Goal: Check status: Check status

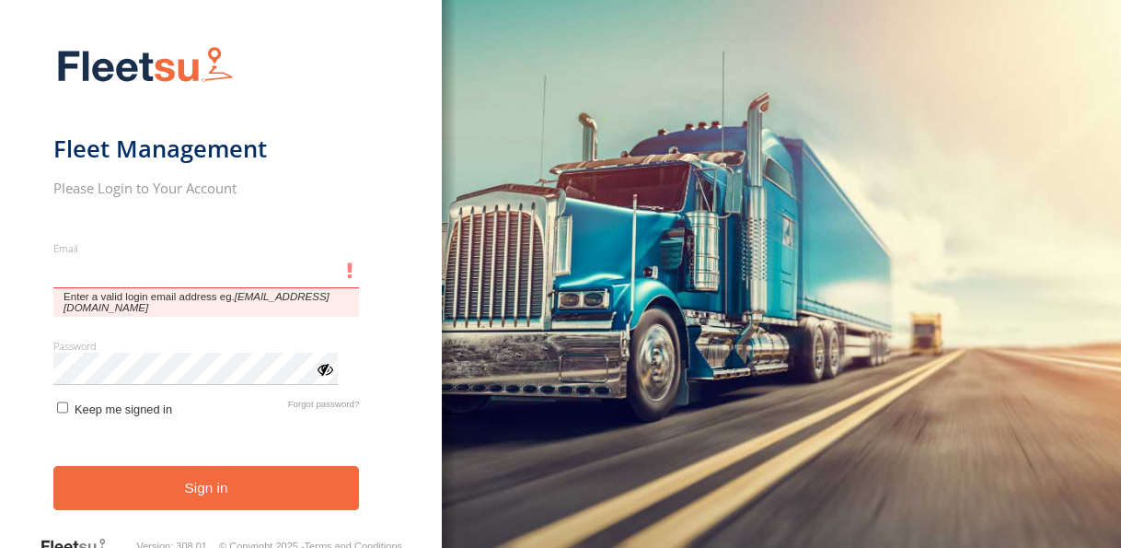
type input "**********"
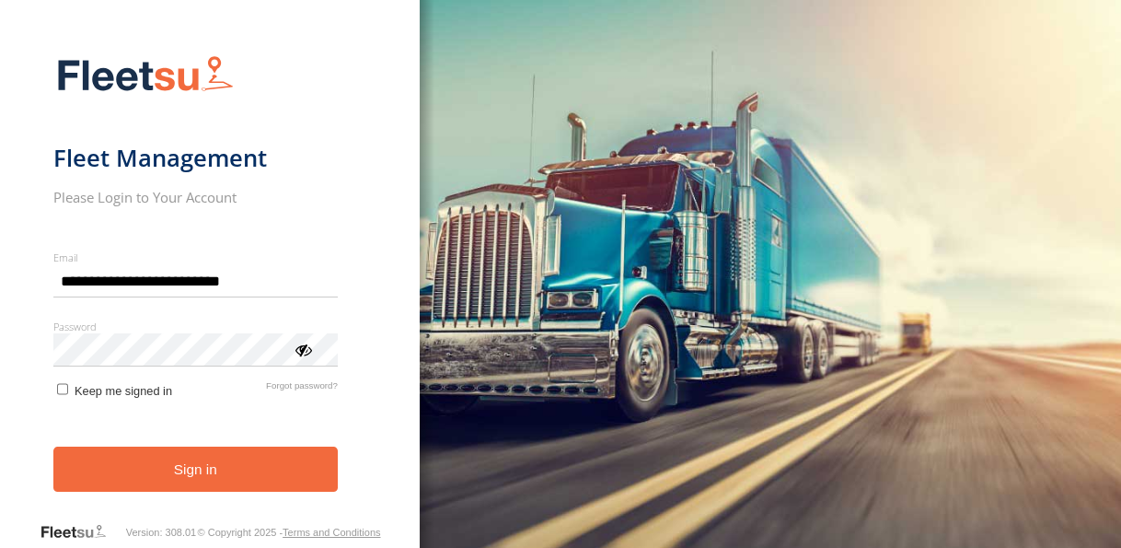
click at [225, 474] on button "Sign in" at bounding box center [195, 468] width 284 height 45
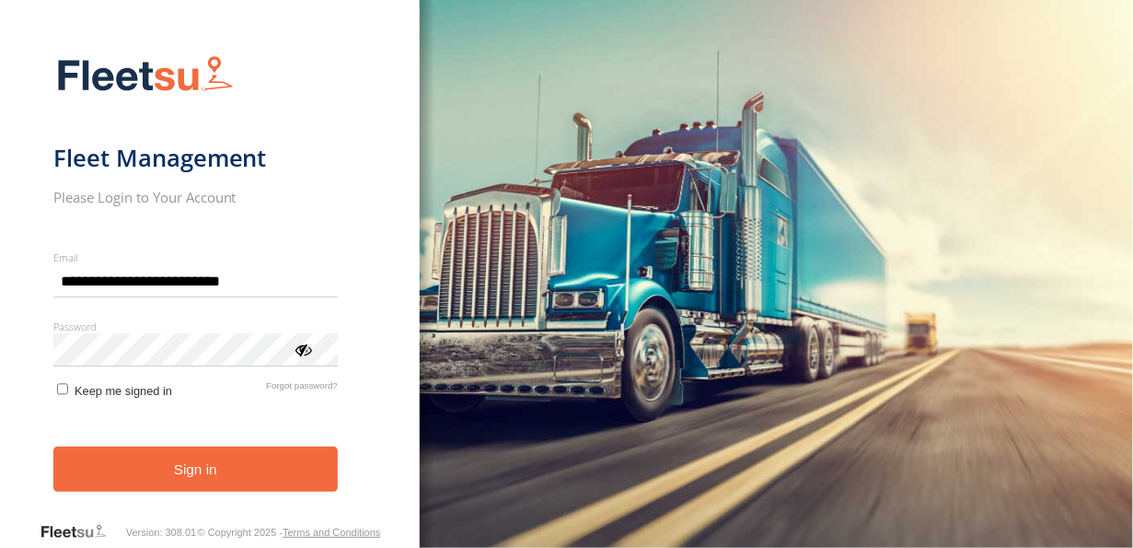
click at [225, 474] on button "Sign in" at bounding box center [195, 468] width 284 height 45
